Goal: Find specific page/section: Find specific page/section

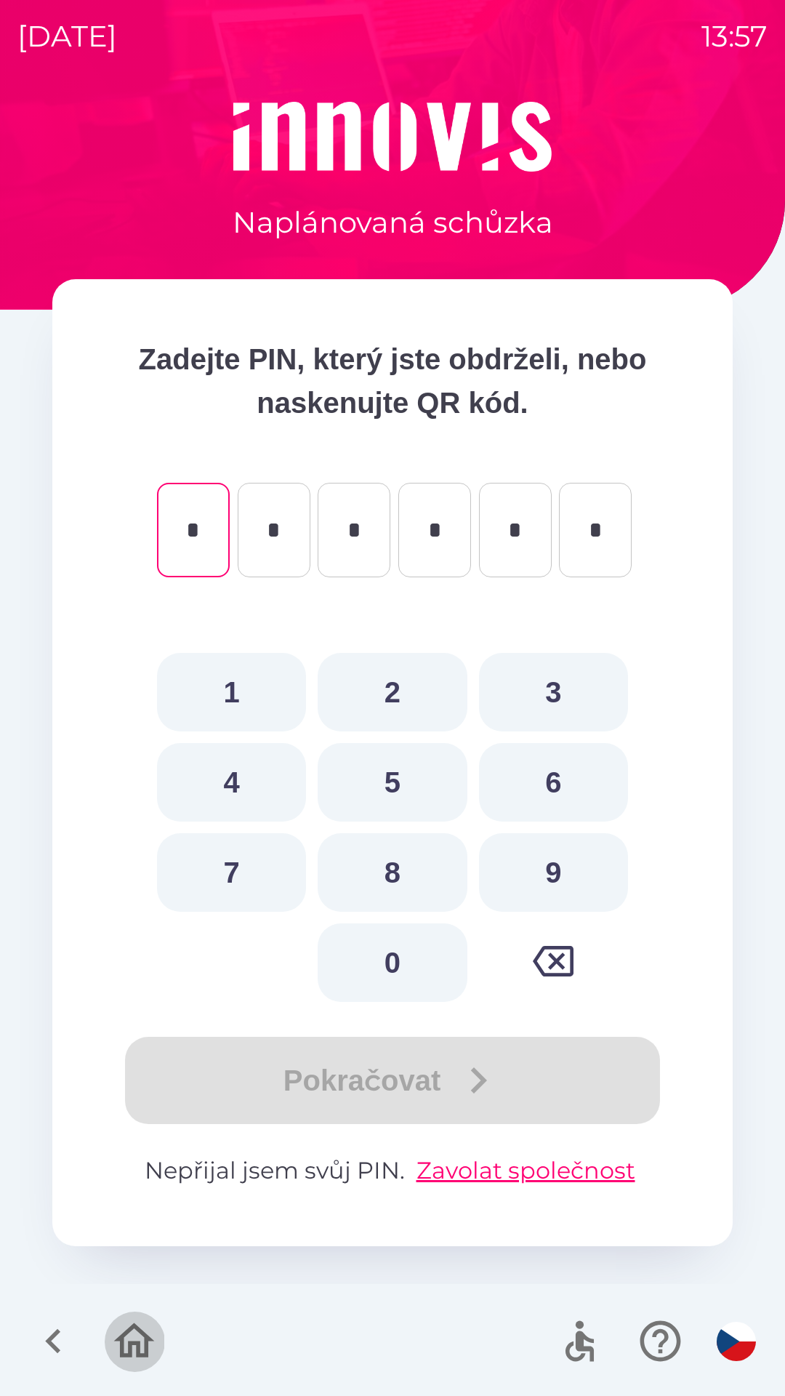
click at [130, 1337] on icon "button" at bounding box center [134, 1341] width 49 height 49
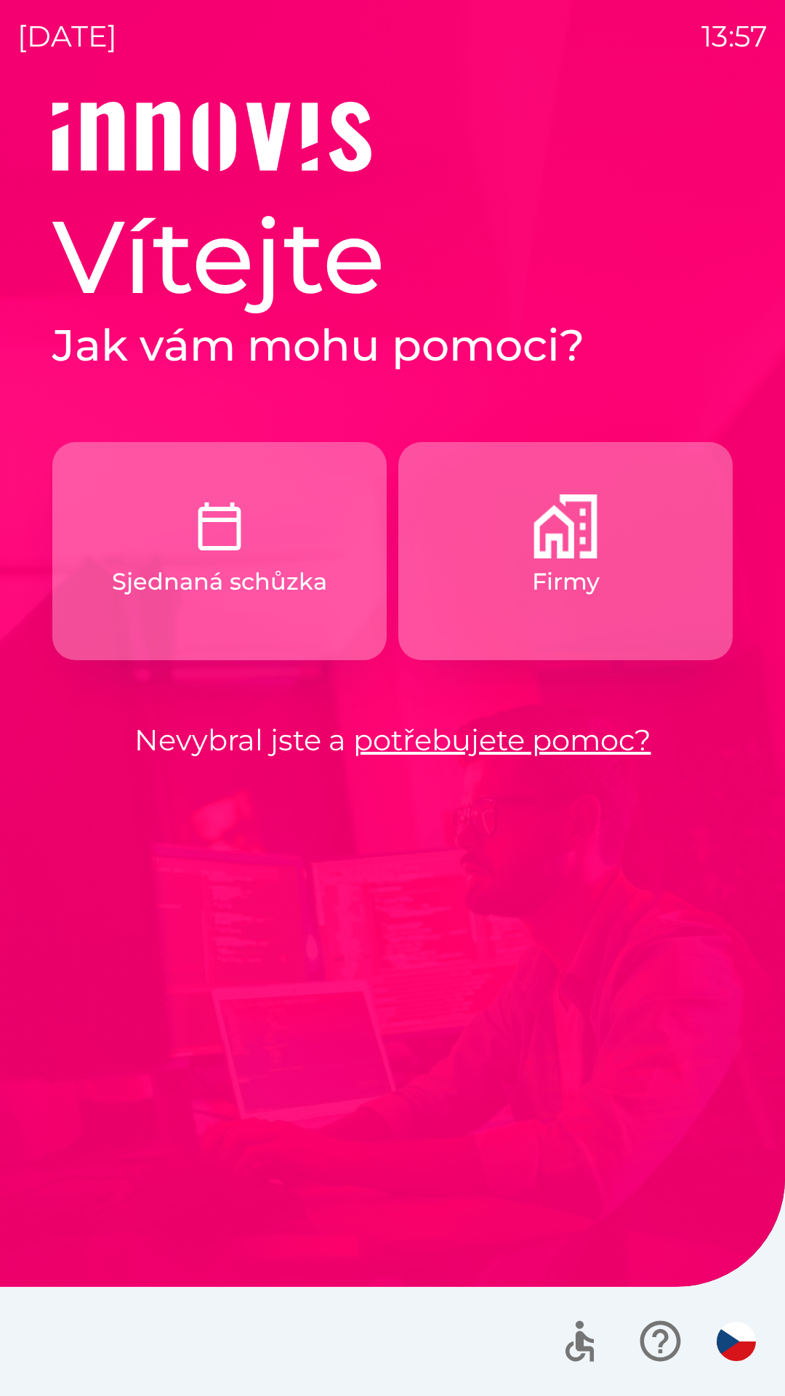
click at [546, 565] on p "Firmy" at bounding box center [566, 581] width 68 height 35
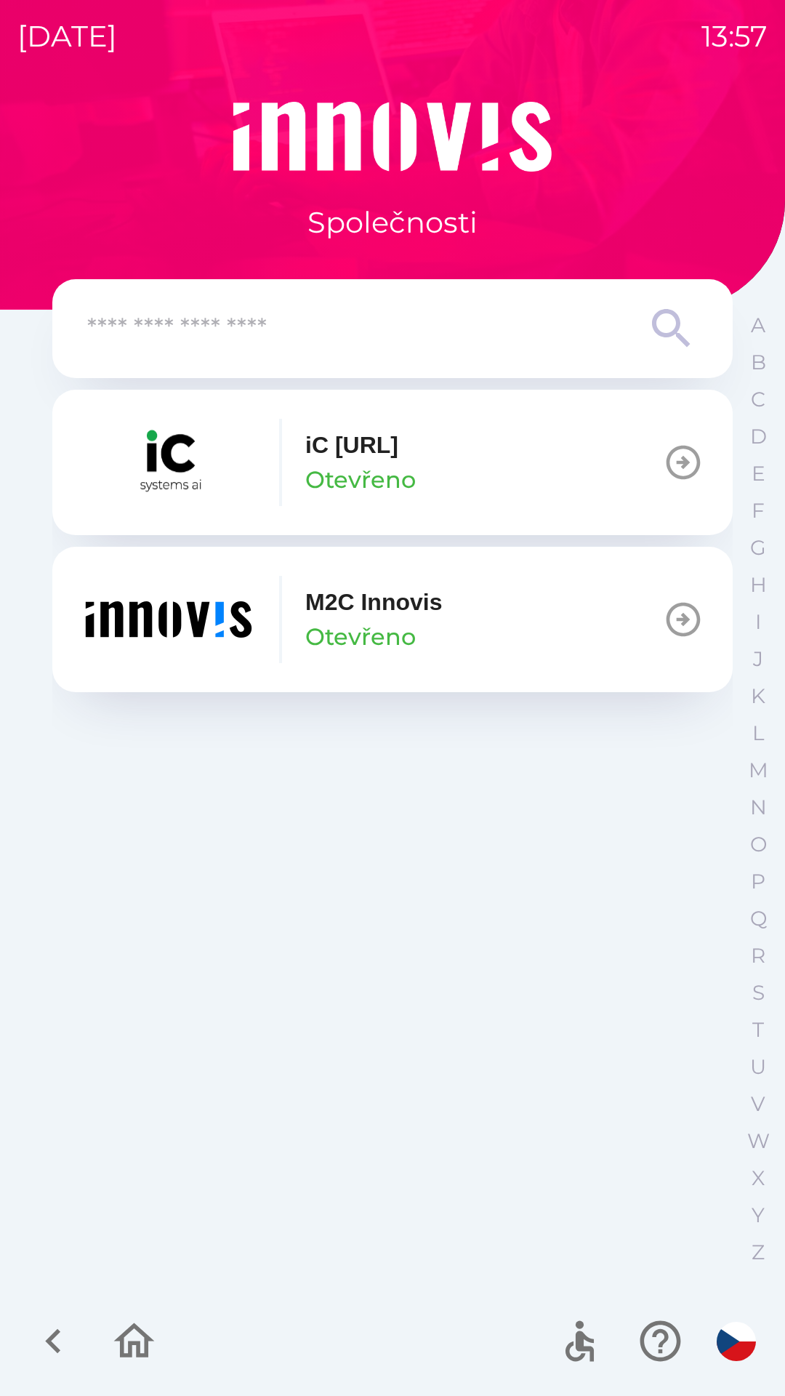
click at [68, 1333] on icon "button" at bounding box center [53, 1341] width 49 height 49
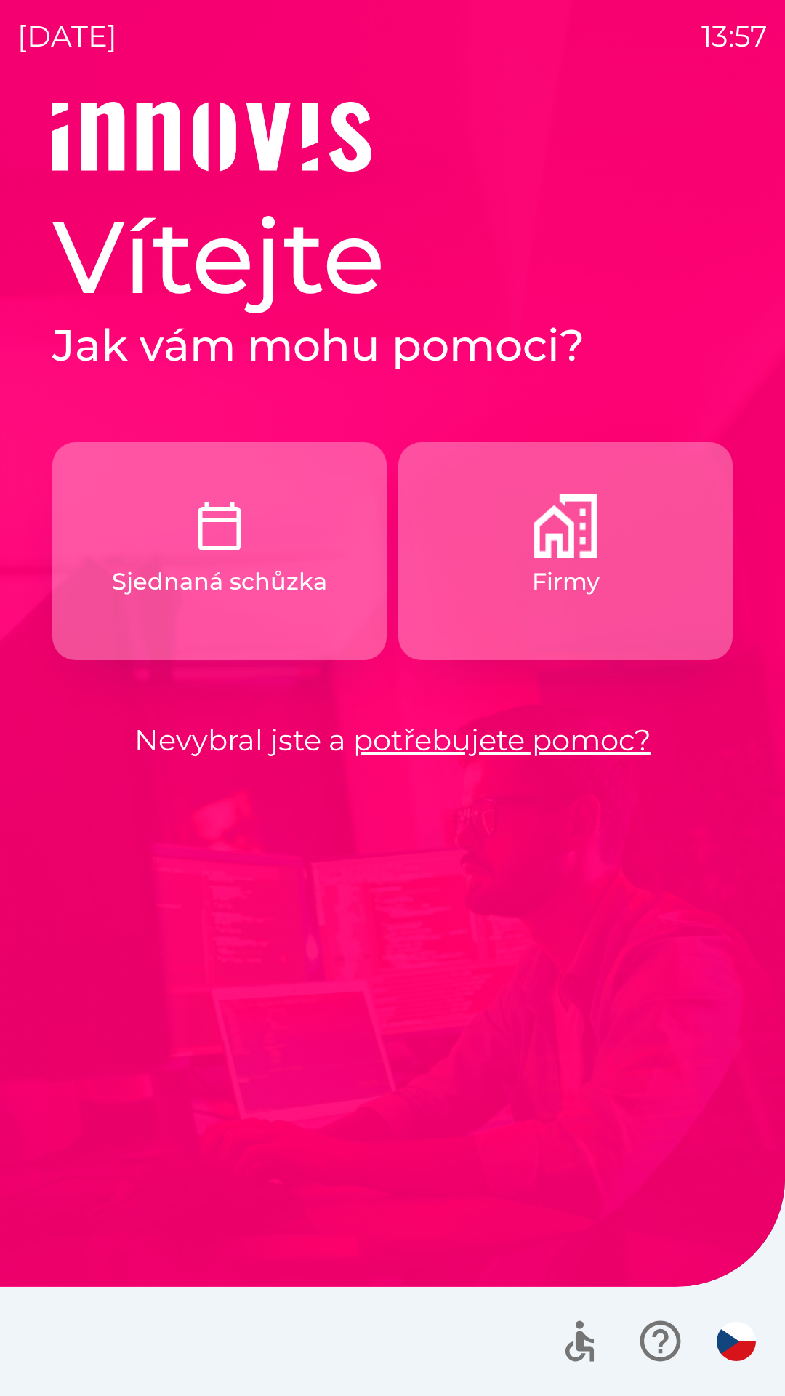
click at [263, 597] on p "Sjednaná schůzka" at bounding box center [219, 581] width 215 height 35
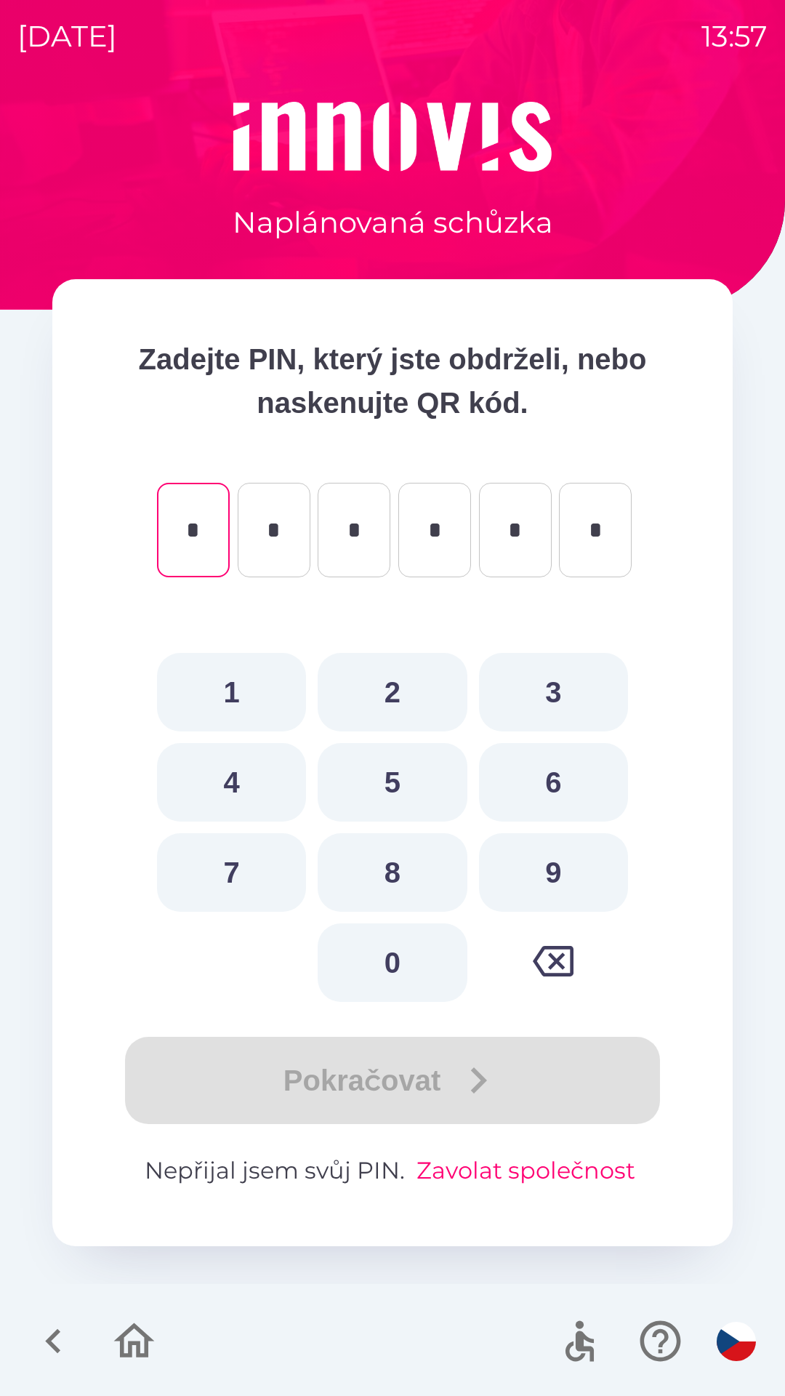
click at [513, 1168] on button "Zavolat společnost" at bounding box center [526, 1170] width 231 height 35
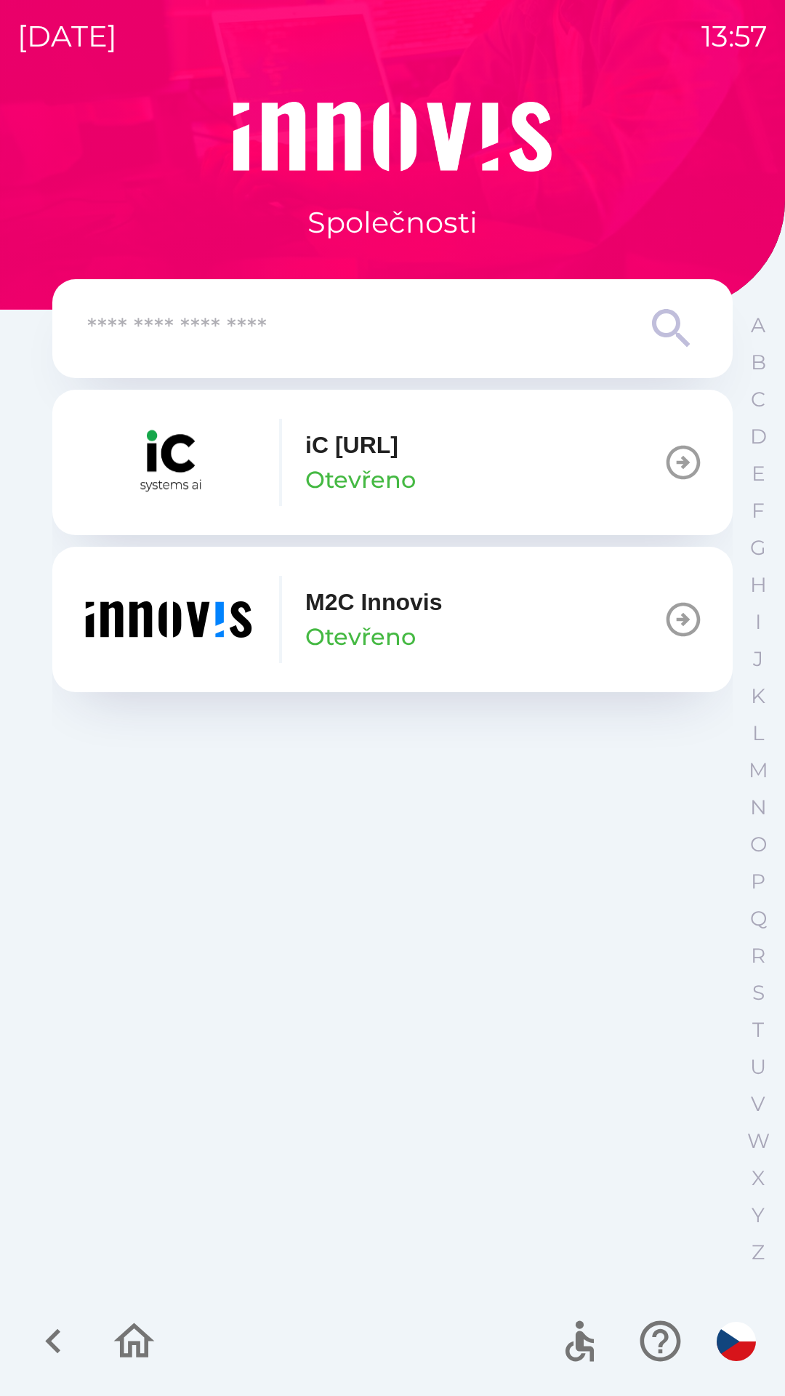
click at [367, 343] on input "text" at bounding box center [363, 329] width 553 height 40
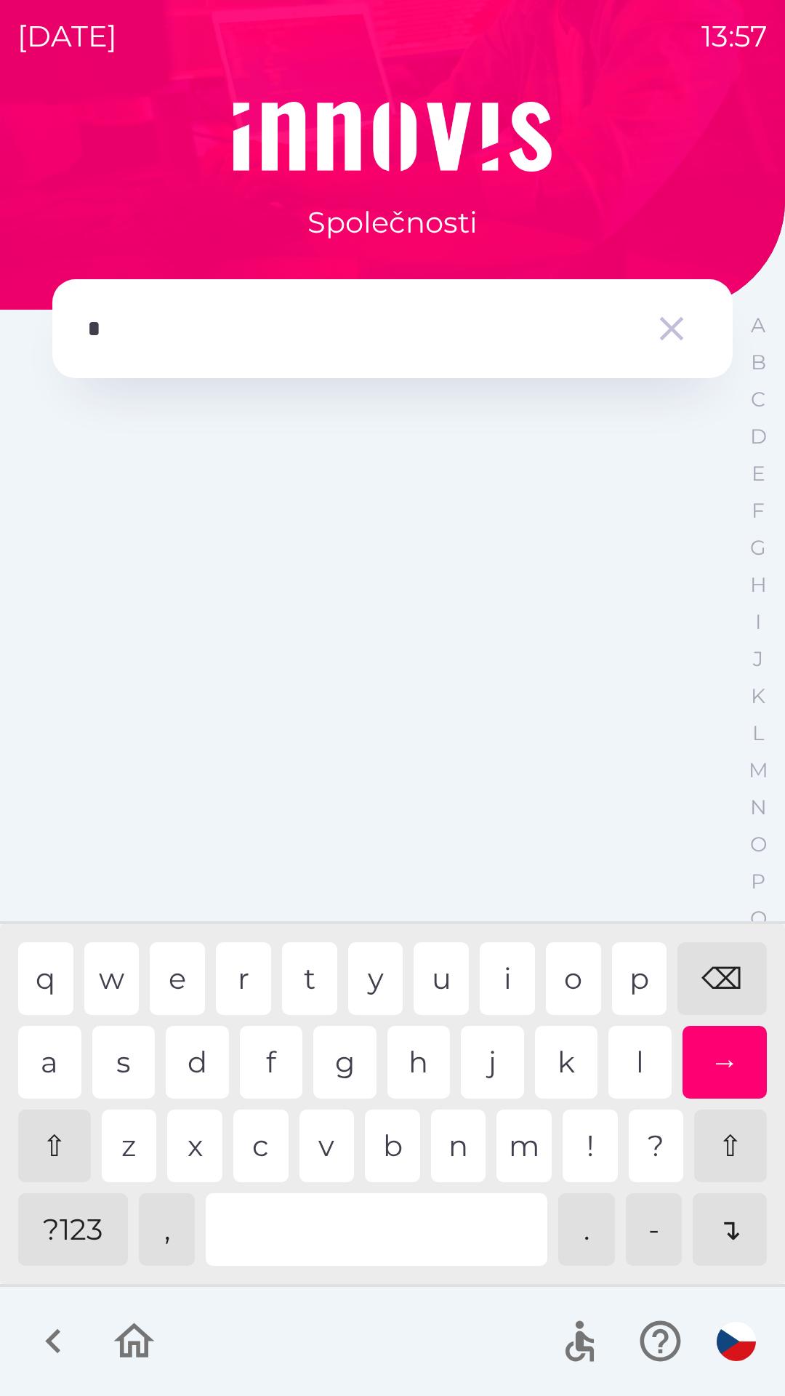
type input "**"
click at [129, 1055] on div "s" at bounding box center [123, 1062] width 63 height 73
click at [143, 1336] on icon "button" at bounding box center [134, 1341] width 41 height 35
